Goal: Information Seeking & Learning: Learn about a topic

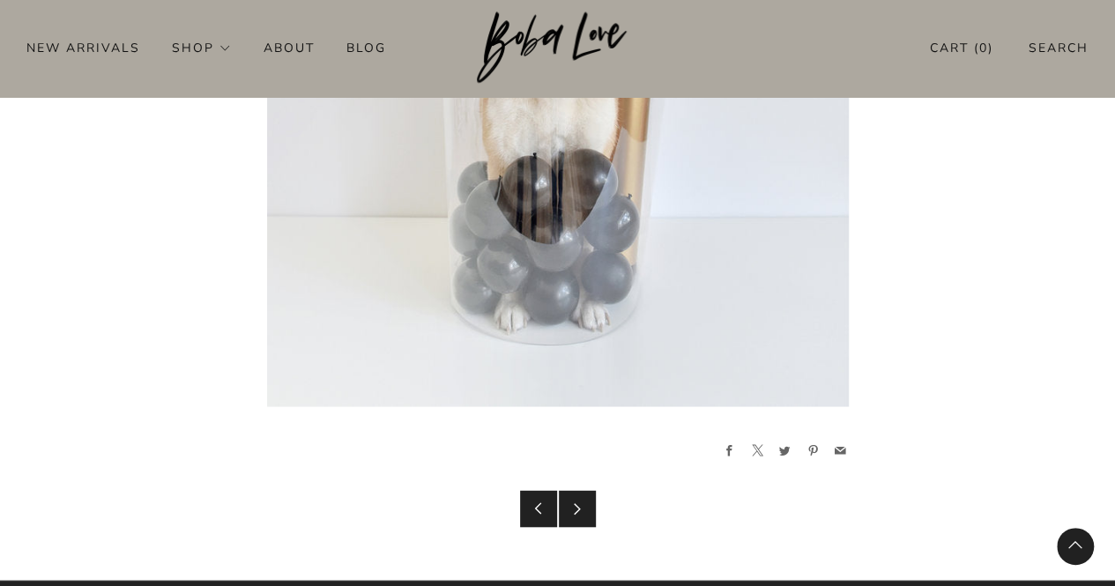
scroll to position [5025, 0]
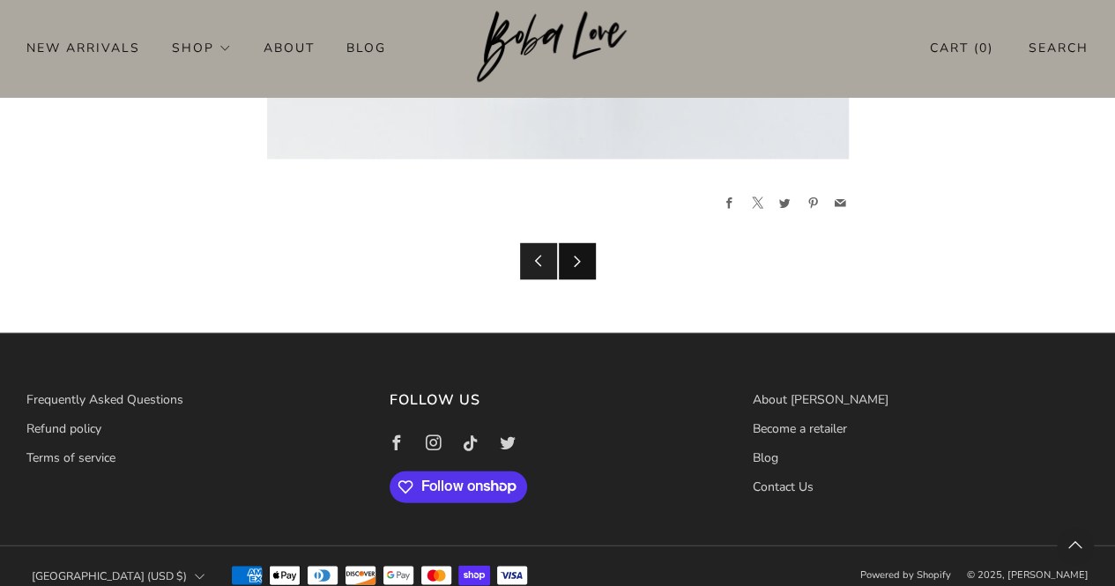
click at [578, 258] on icon at bounding box center [577, 261] width 12 height 12
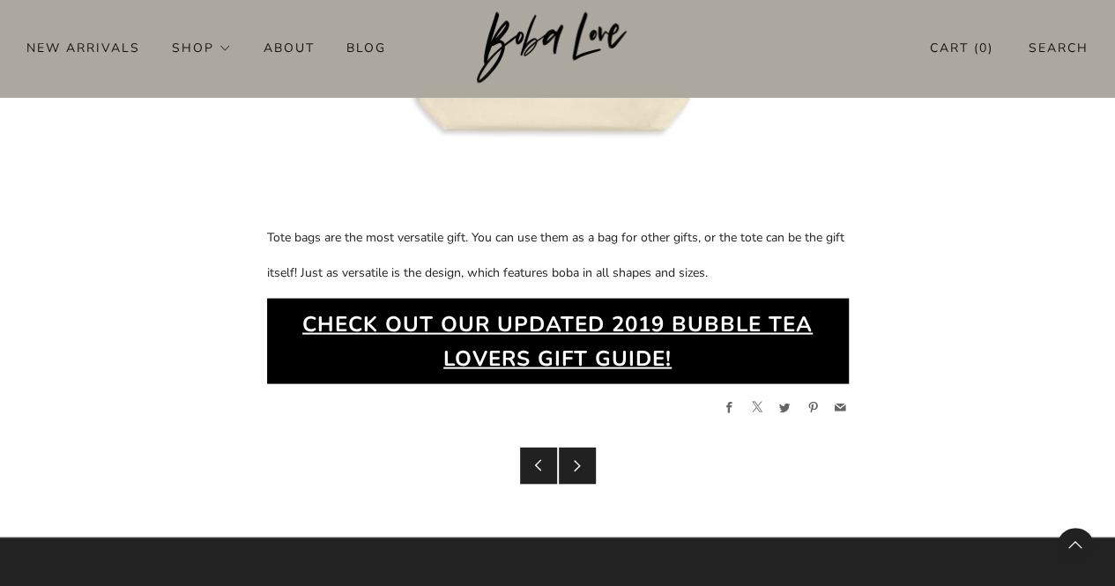
scroll to position [8456, 0]
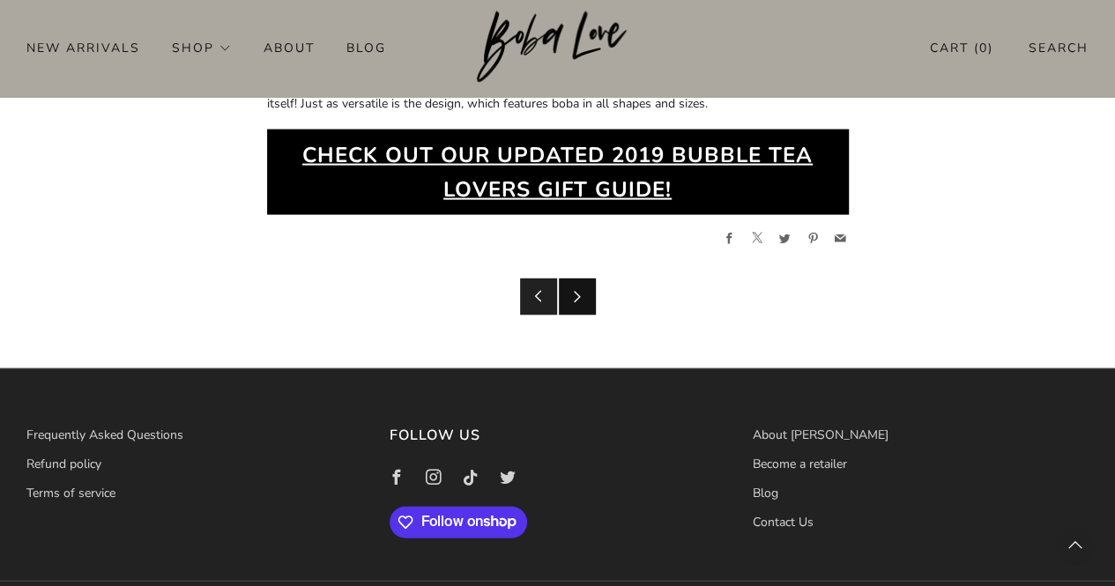
click at [562, 279] on link "Newer Post" at bounding box center [577, 297] width 37 height 37
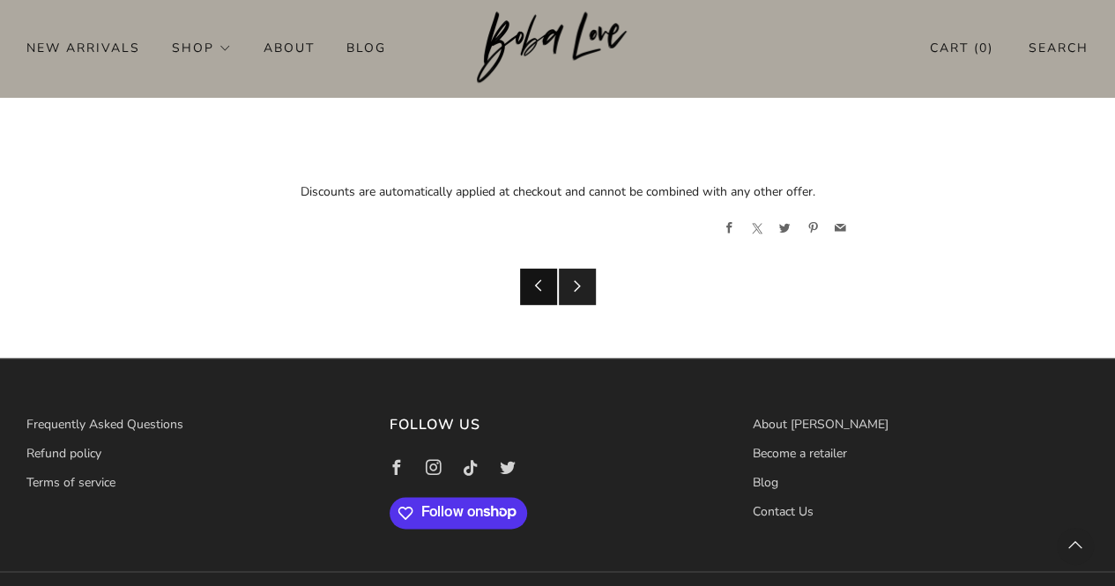
scroll to position [1076, 0]
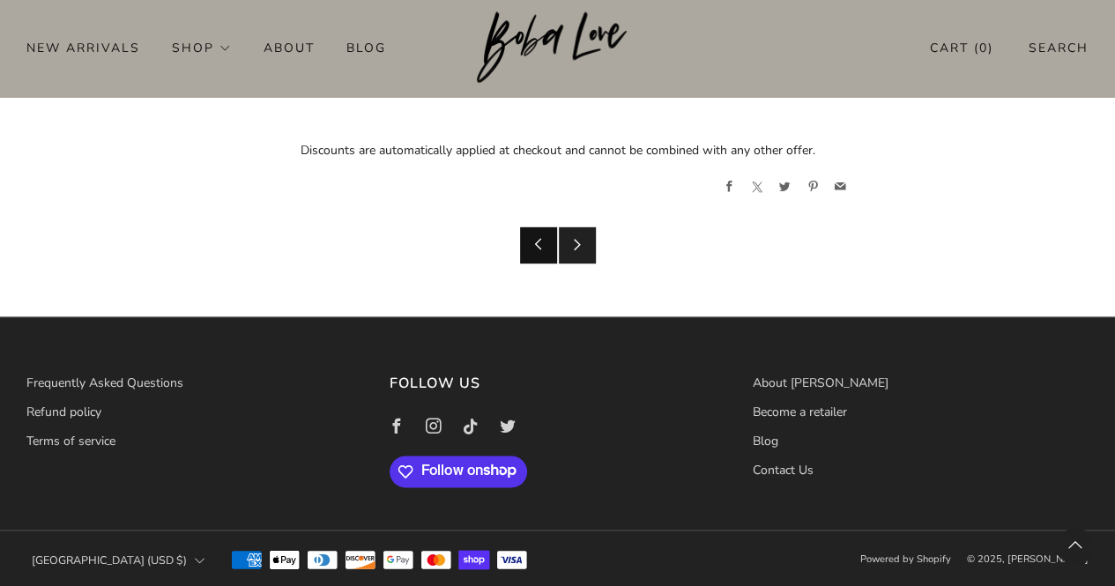
click at [536, 250] on link "Older Post" at bounding box center [538, 245] width 37 height 37
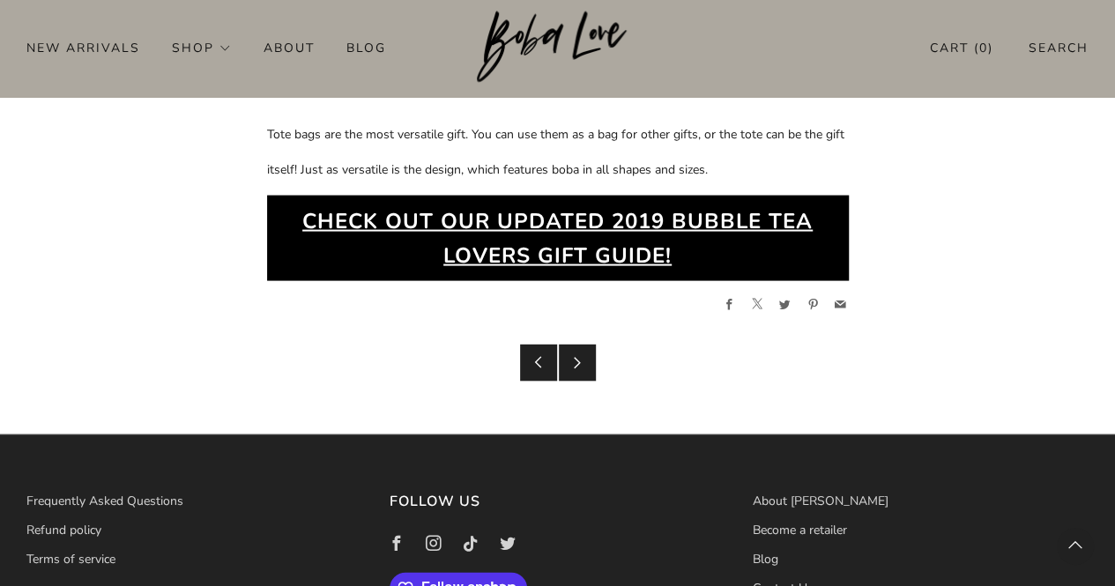
scroll to position [8456, 0]
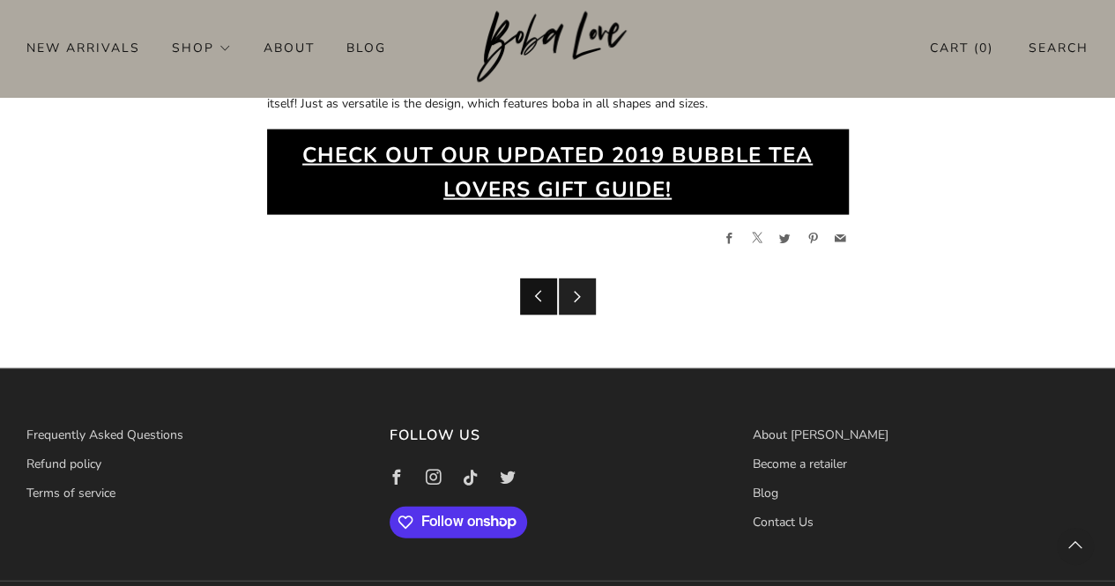
click at [536, 290] on icon at bounding box center [539, 296] width 12 height 12
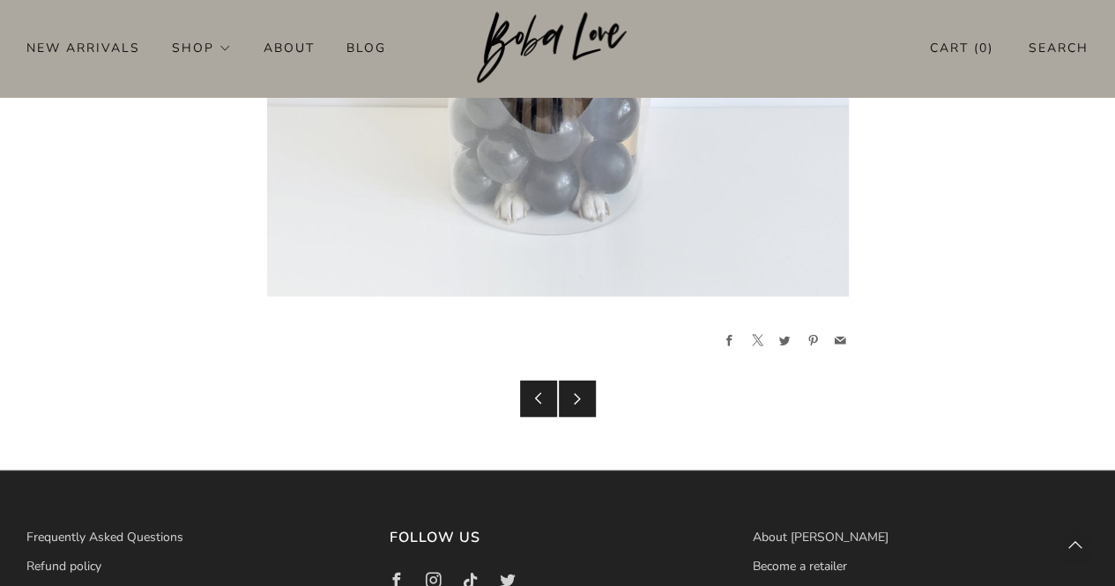
scroll to position [5043, 0]
